Goal: Book appointment/travel/reservation

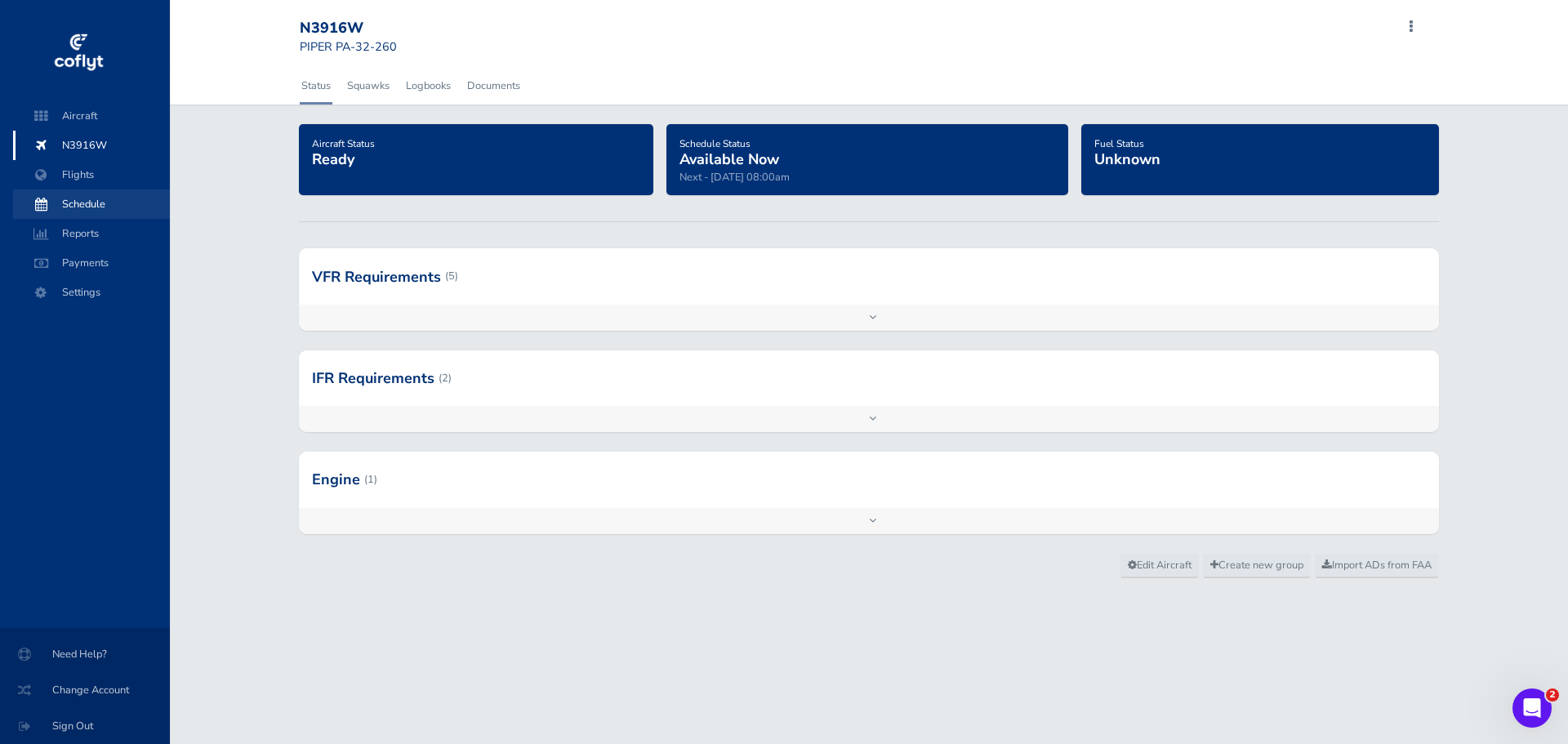
click at [98, 201] on span "Schedule" at bounding box center [92, 204] width 124 height 30
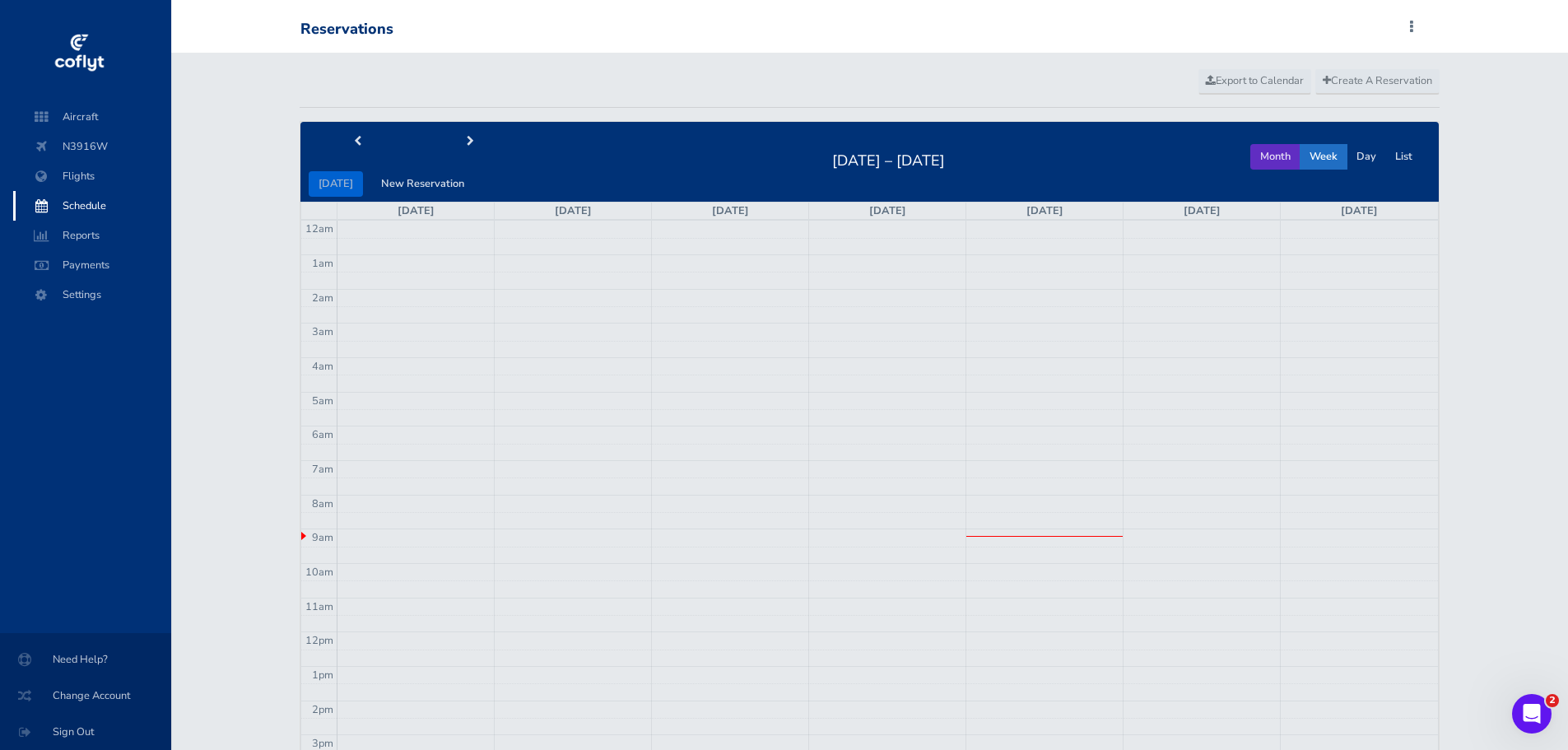
click at [1287, 162] on button "Month" at bounding box center [1275, 157] width 50 height 26
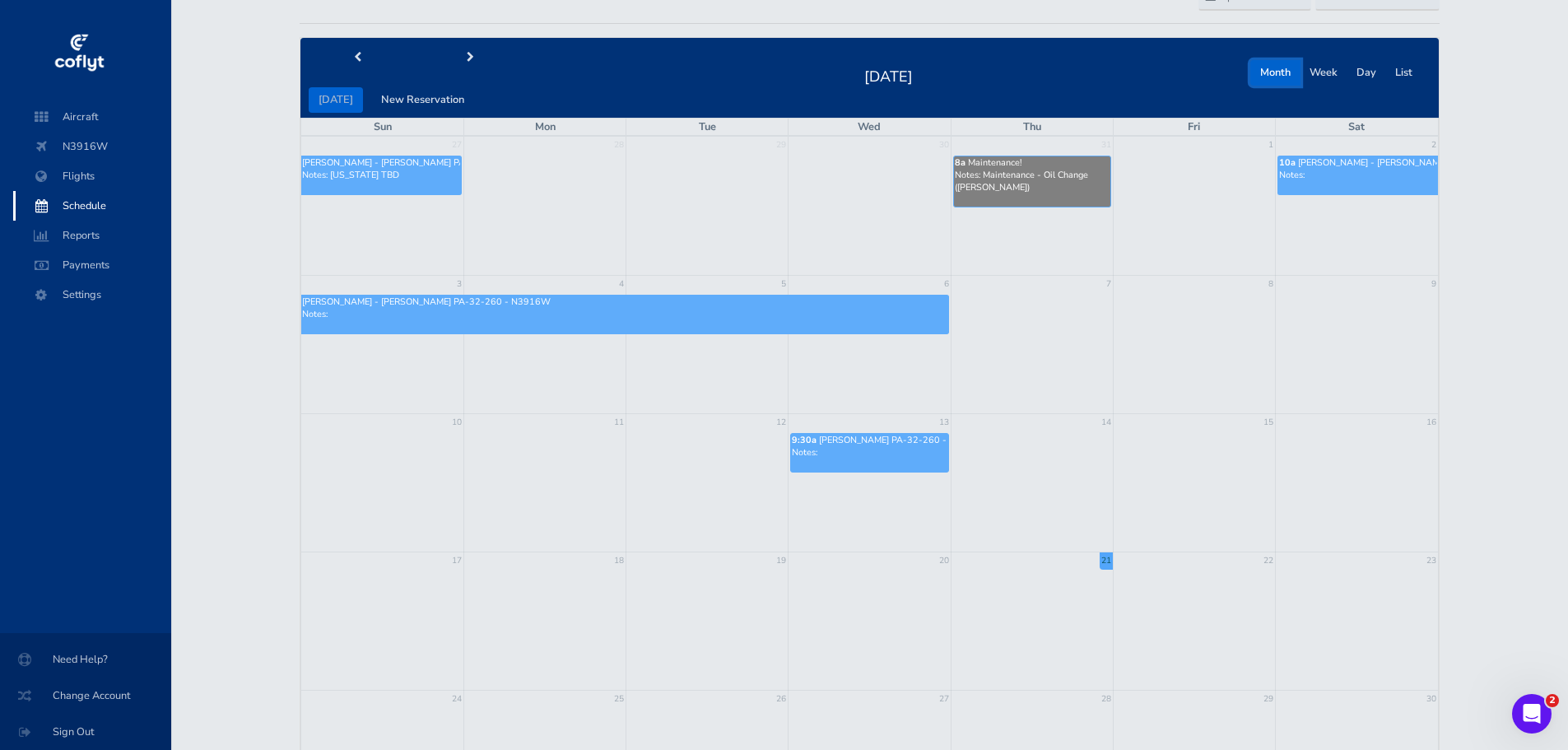
scroll to position [83, 0]
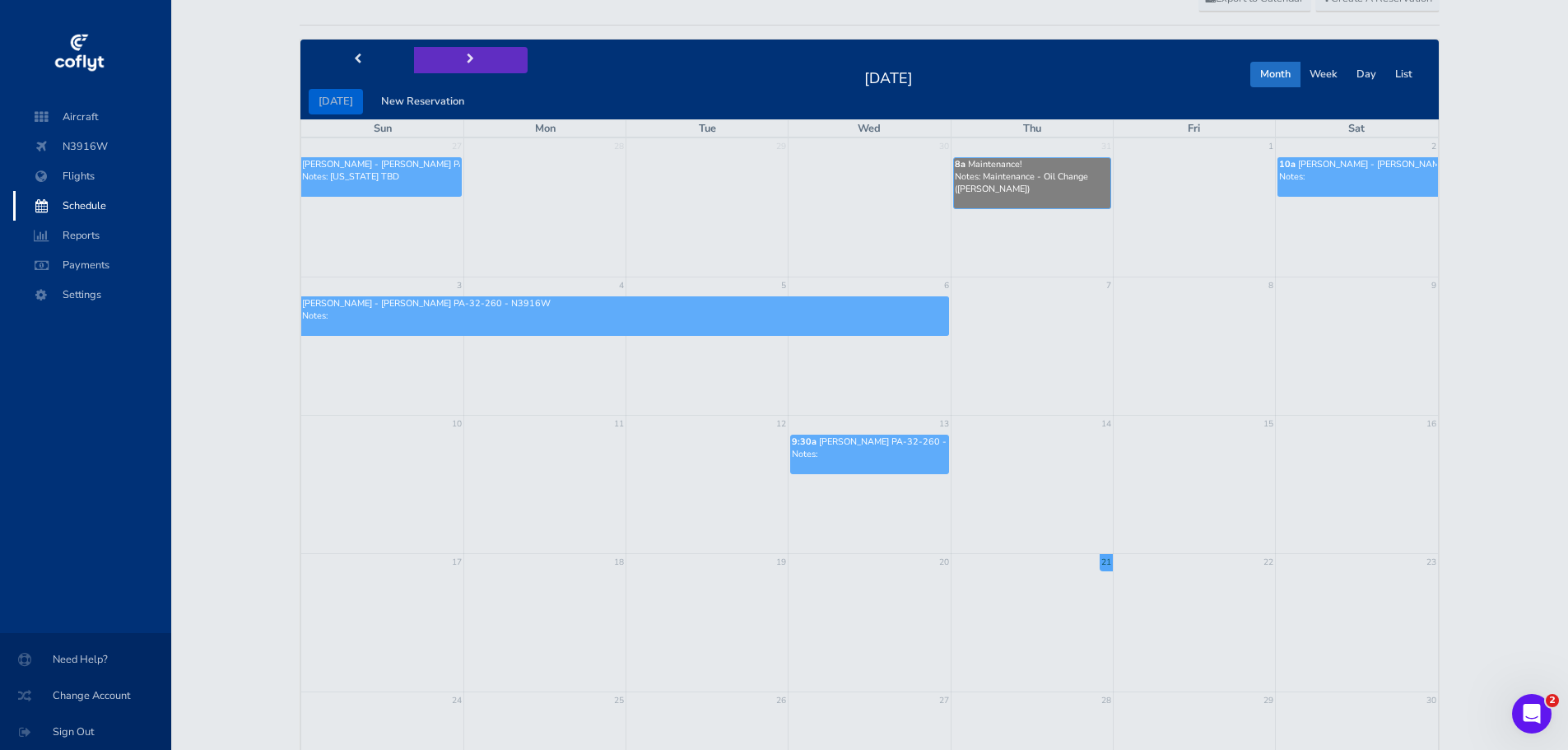
click at [473, 52] on button "next" at bounding box center [470, 59] width 114 height 26
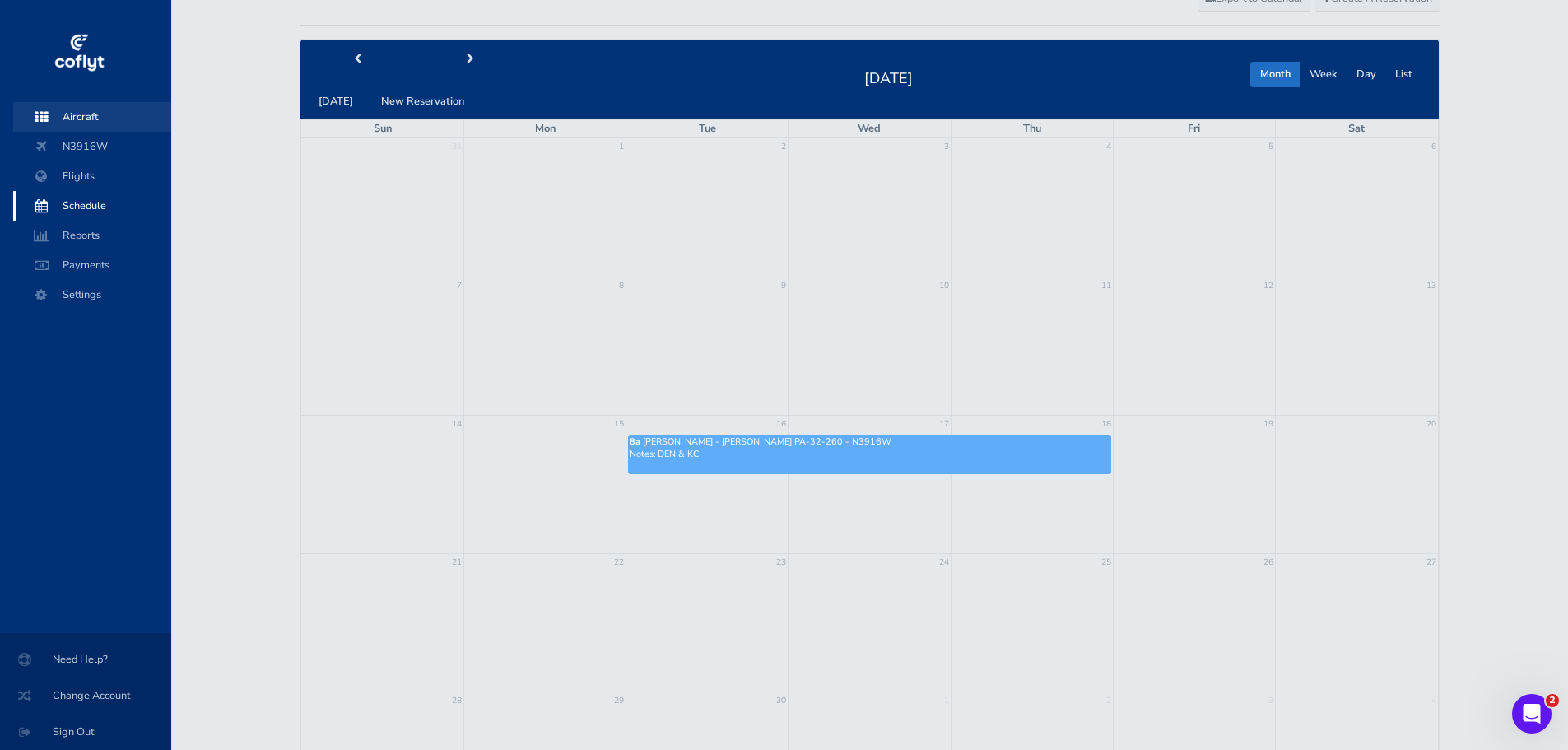
click at [94, 120] on span "Aircraft" at bounding box center [92, 117] width 125 height 30
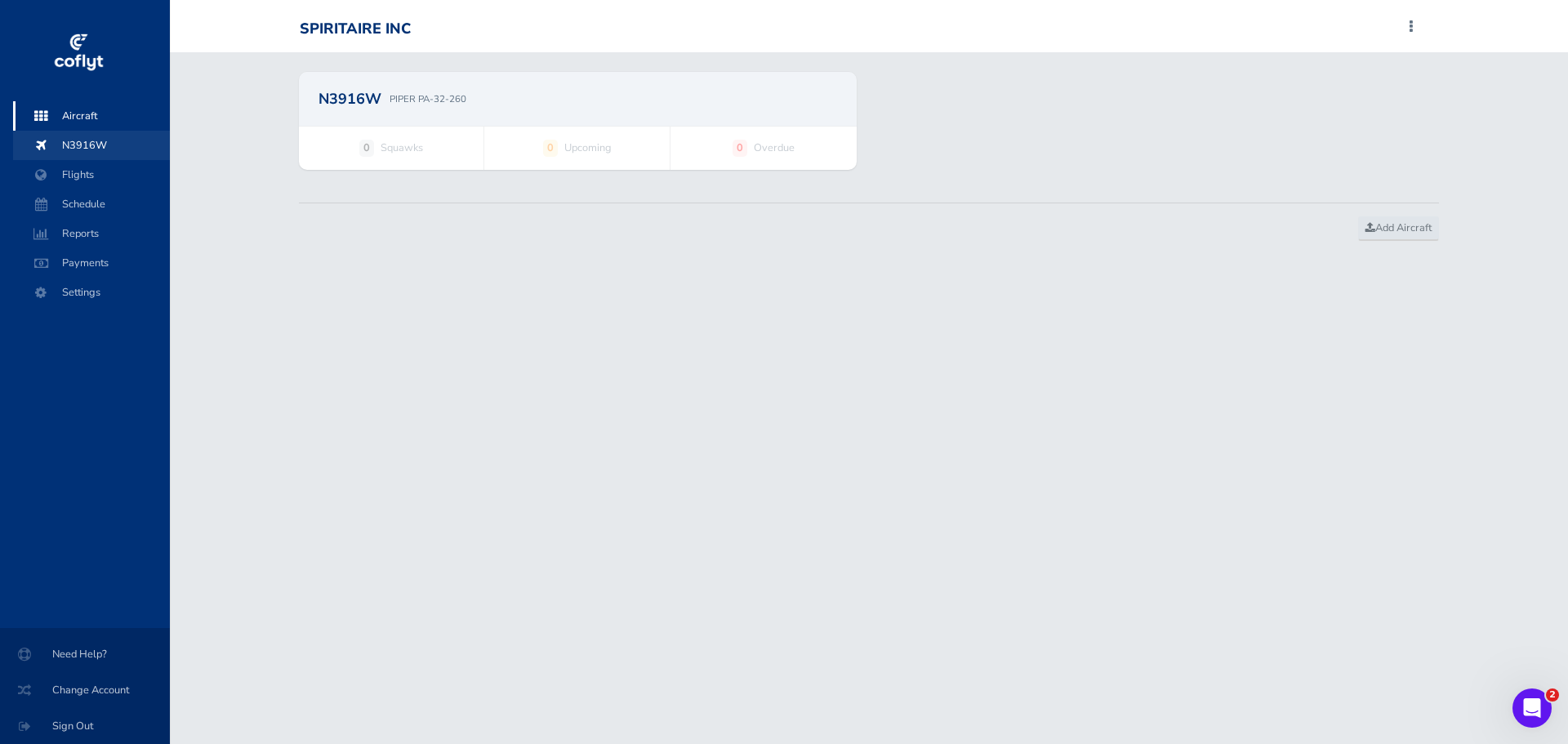
click at [95, 148] on span "N3916W" at bounding box center [92, 146] width 124 height 30
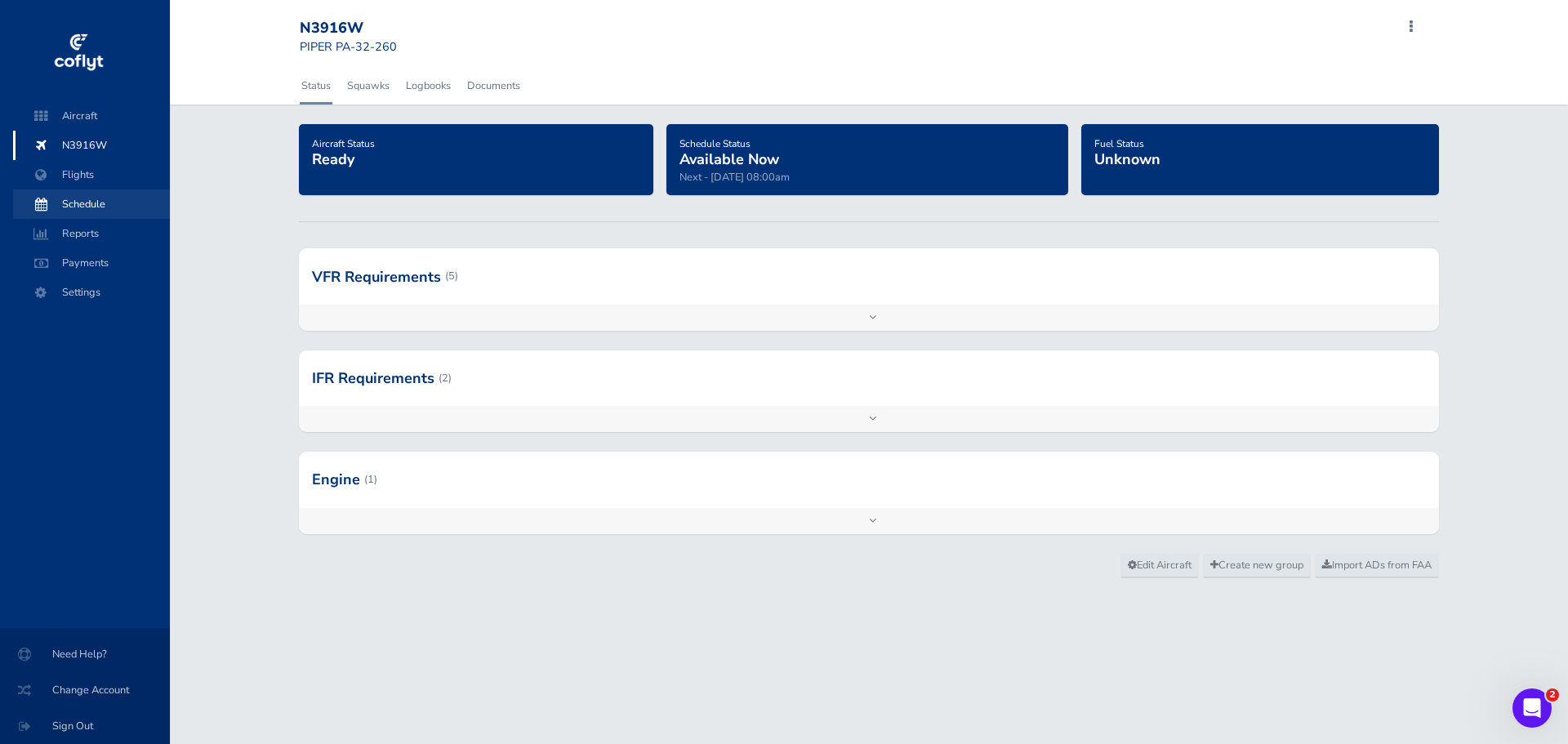
click at [96, 201] on span "Schedule" at bounding box center [92, 204] width 124 height 30
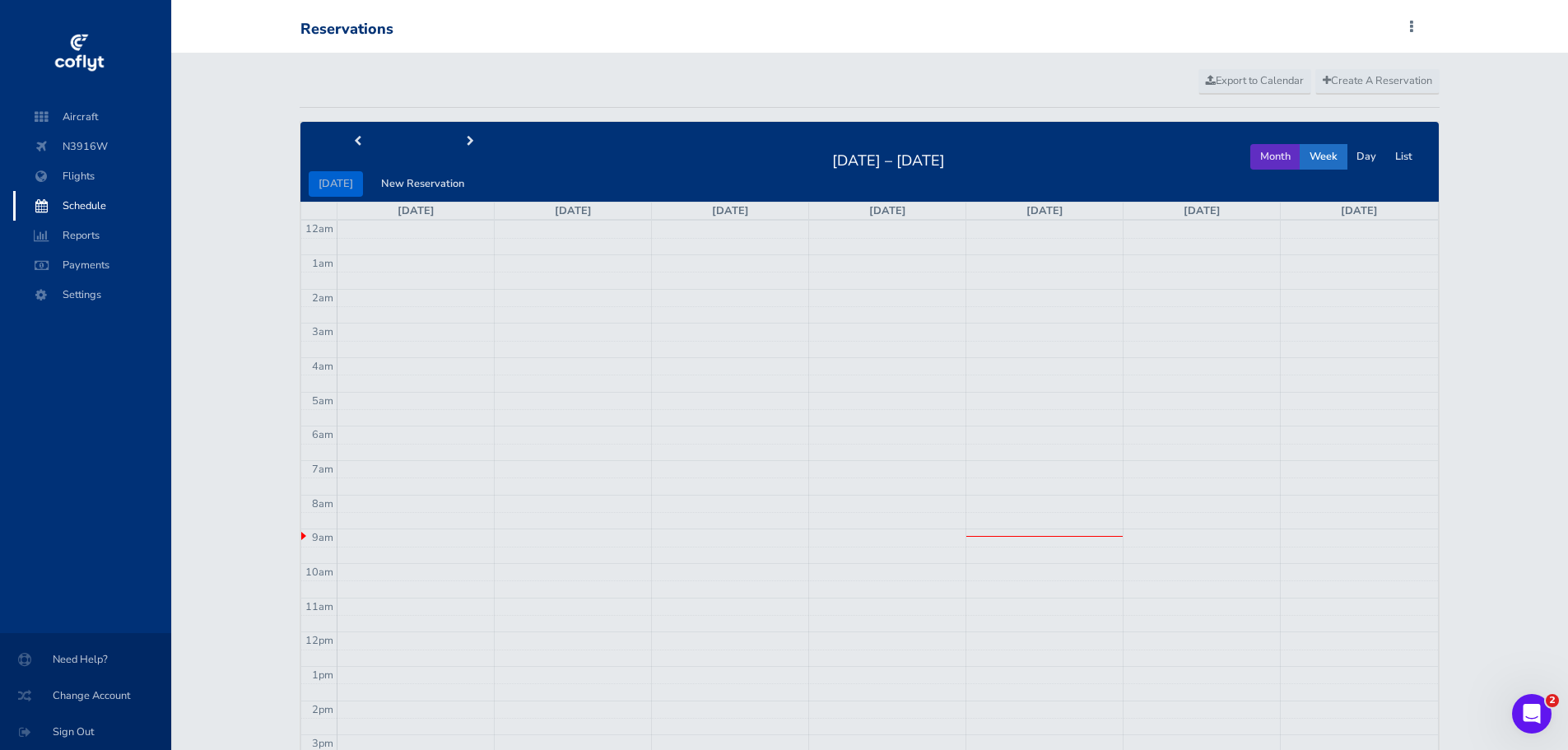
click at [1270, 158] on button "Month" at bounding box center [1275, 157] width 50 height 26
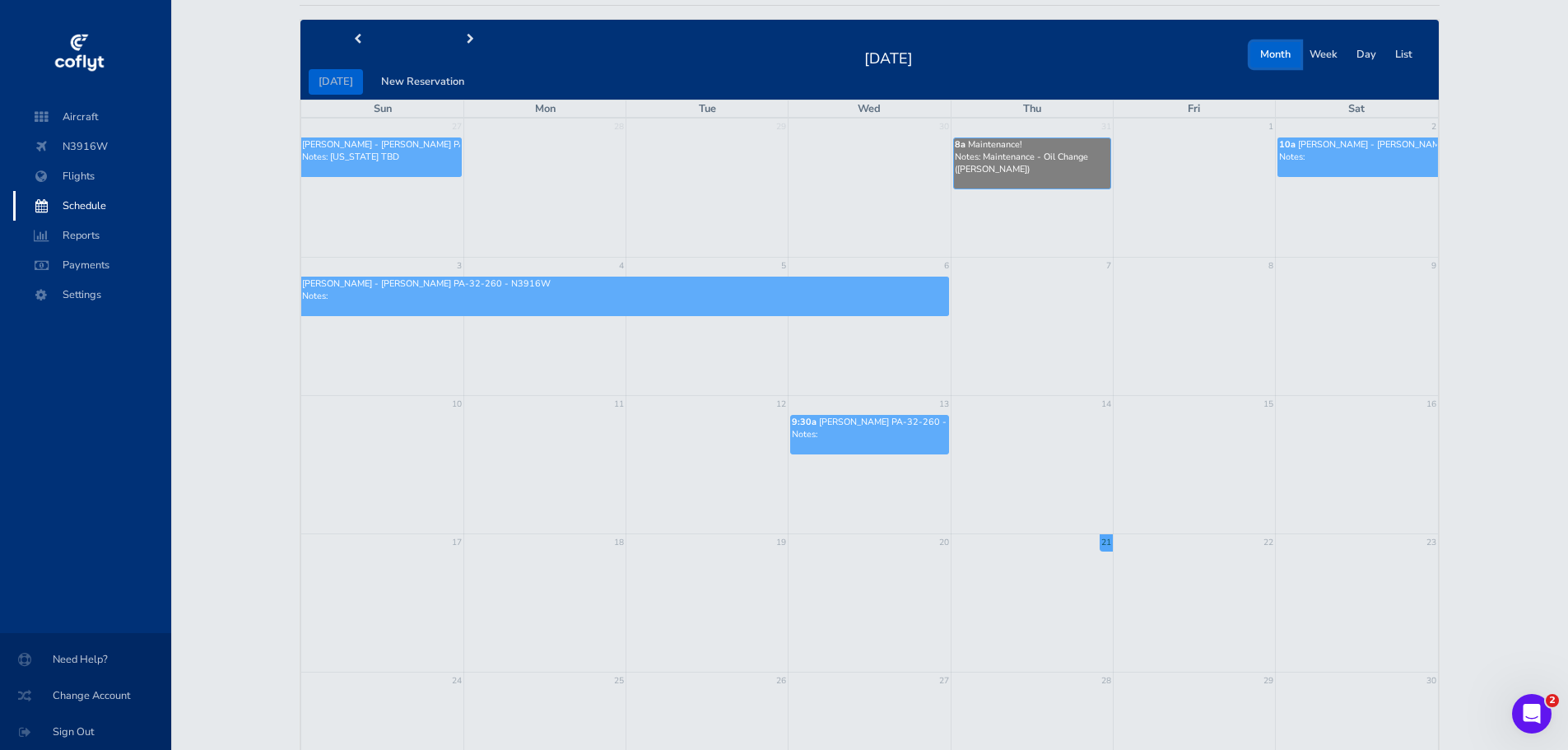
scroll to position [83, 0]
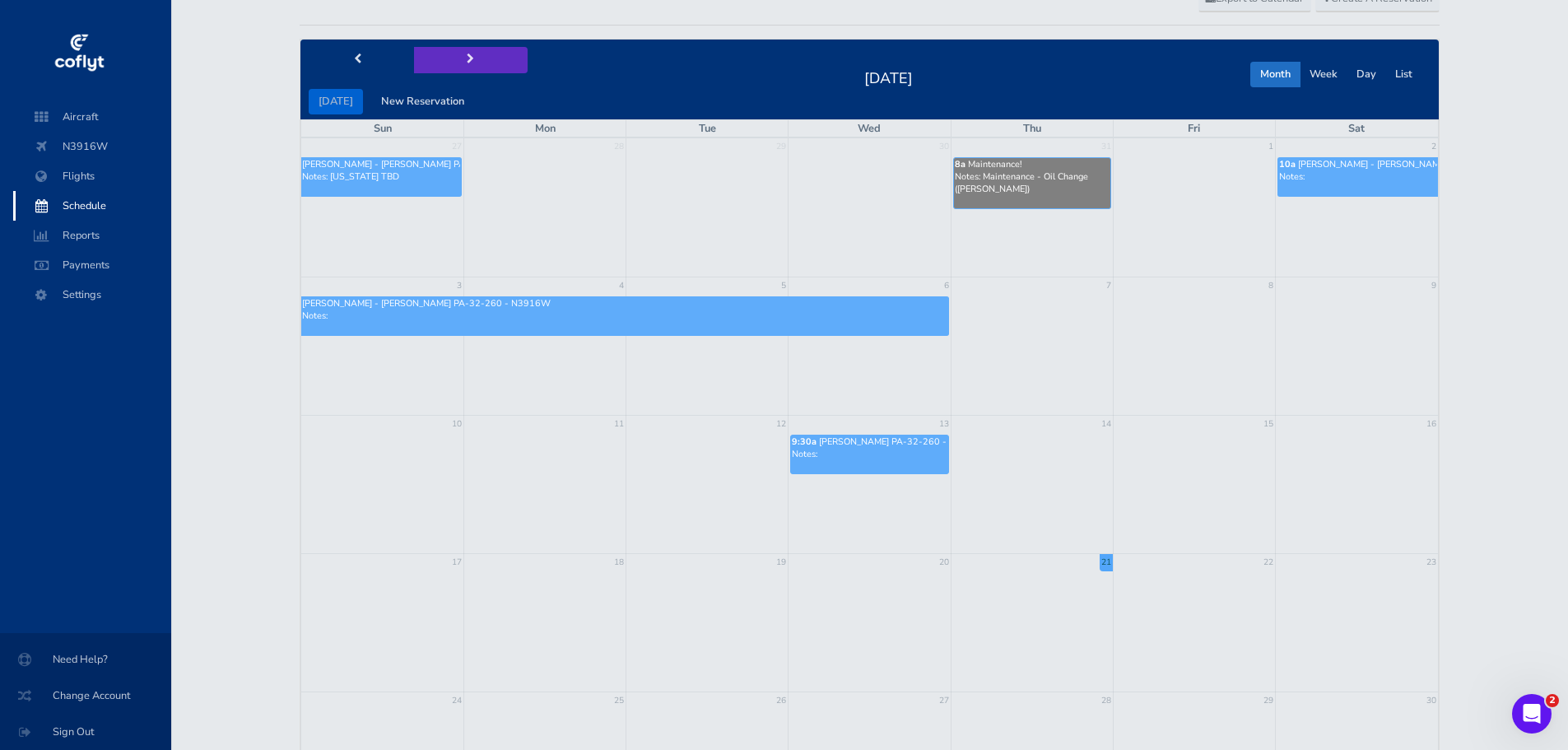
click at [470, 57] on button "next" at bounding box center [470, 59] width 114 height 26
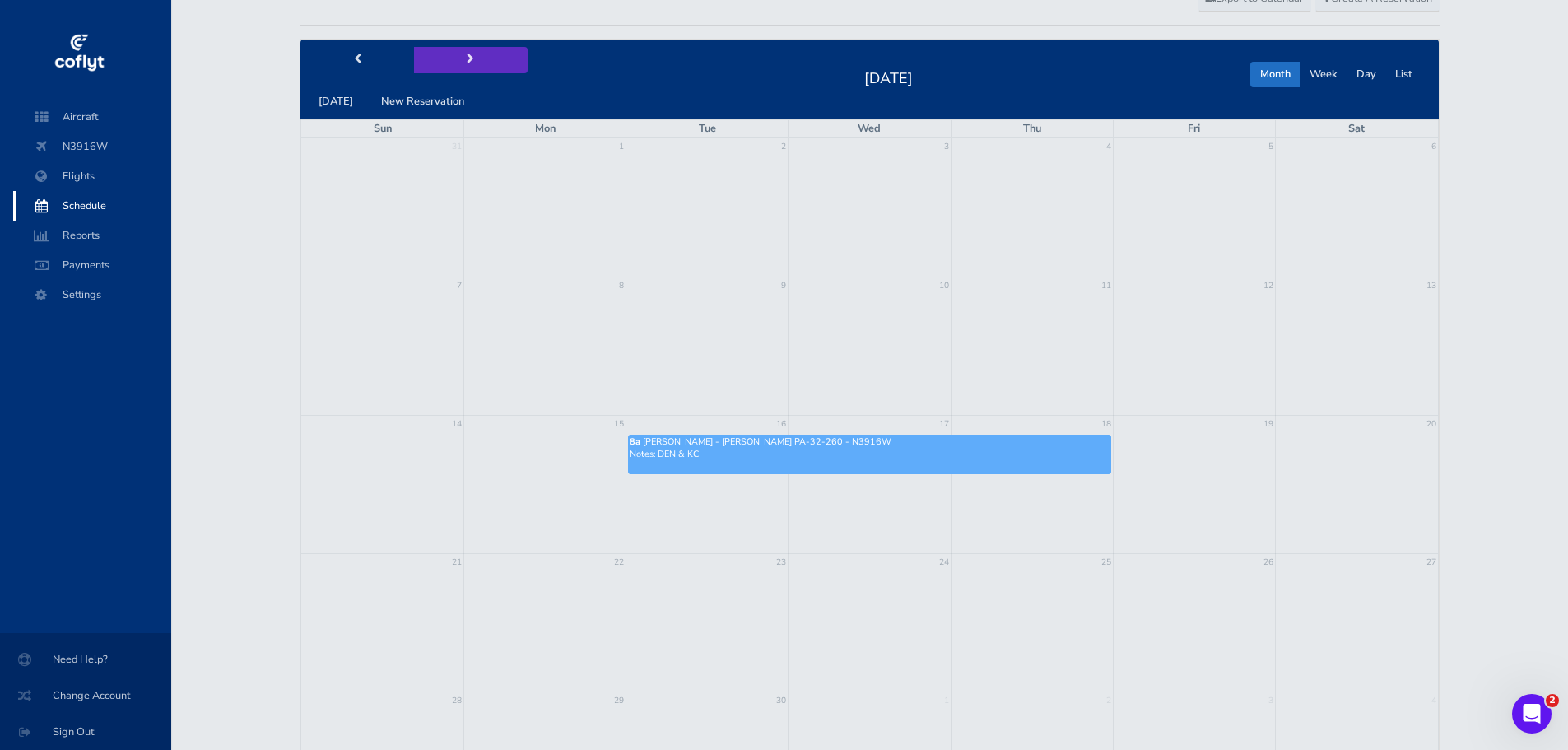
click at [470, 57] on button "next" at bounding box center [470, 59] width 114 height 26
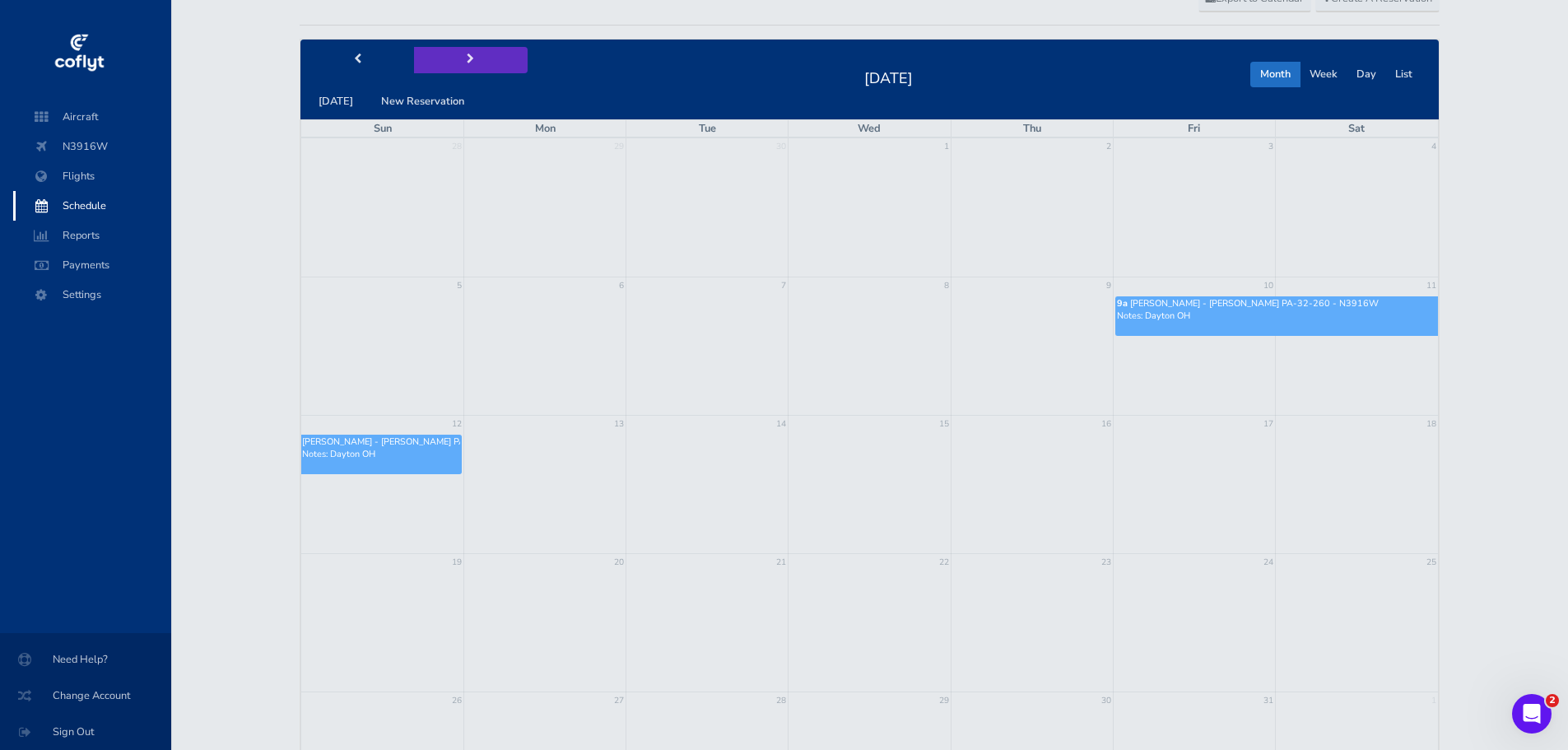
click at [470, 57] on button "next" at bounding box center [470, 59] width 114 height 26
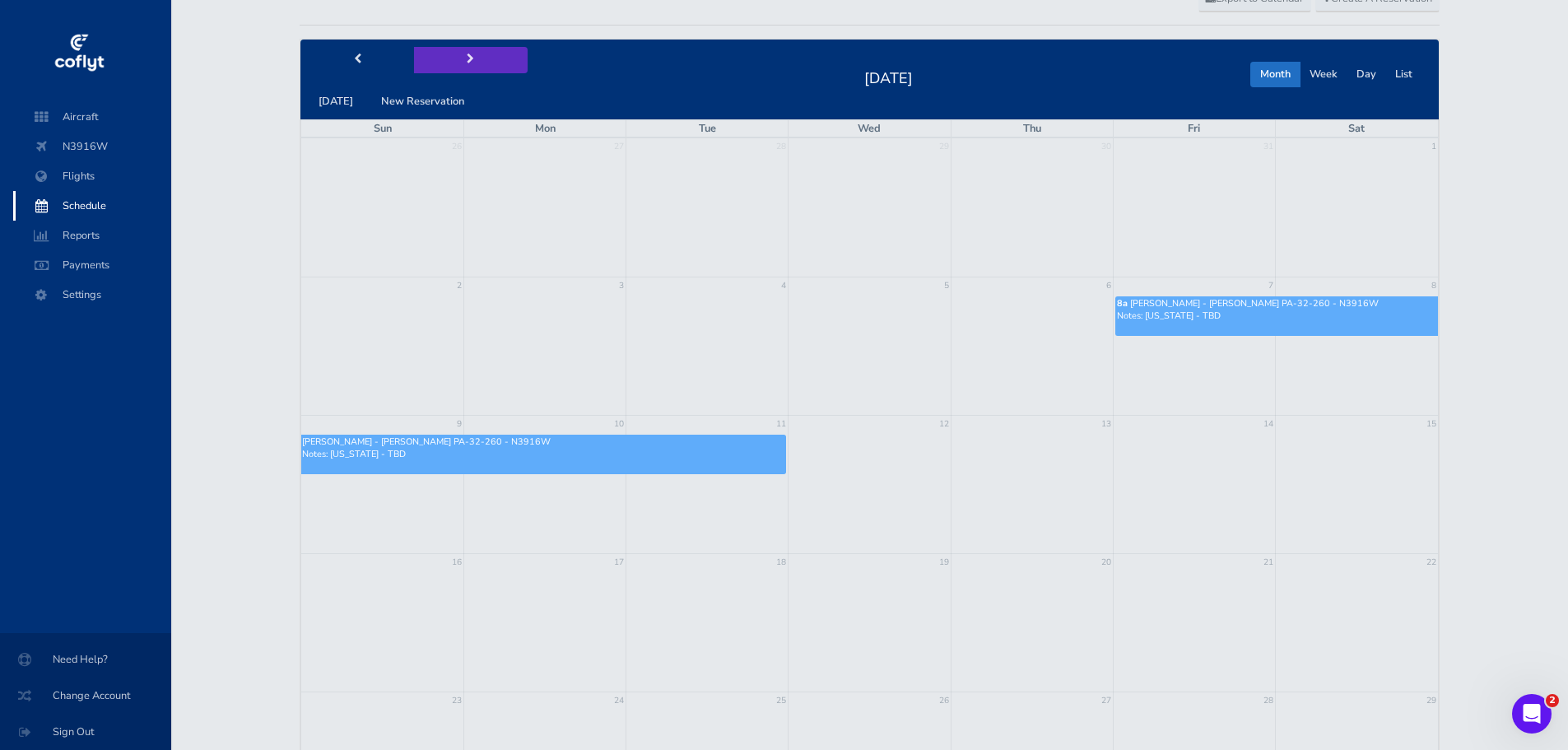
click at [470, 57] on button "next" at bounding box center [470, 59] width 114 height 26
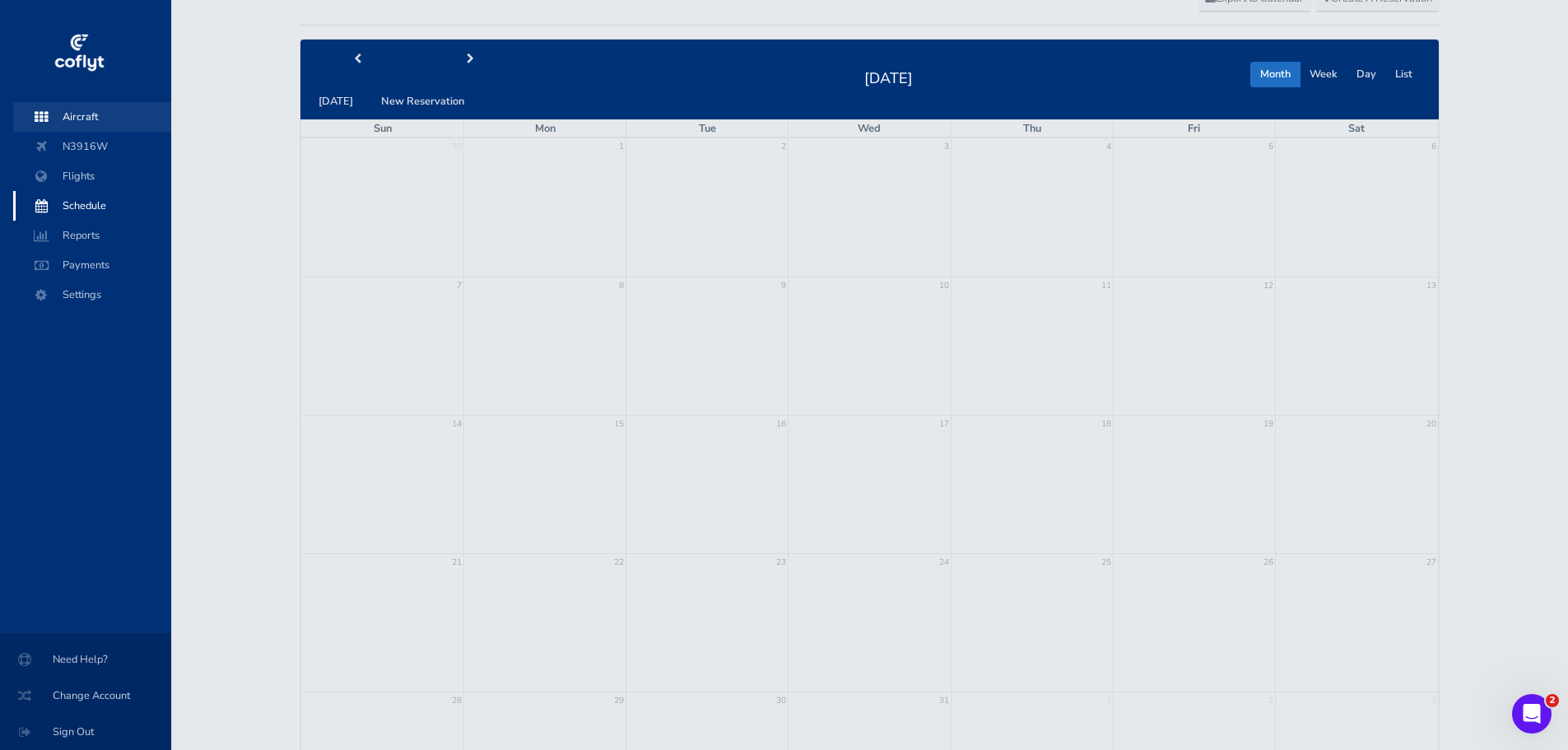
click at [72, 110] on span "Aircraft" at bounding box center [92, 117] width 125 height 30
